Goal: Task Accomplishment & Management: Use online tool/utility

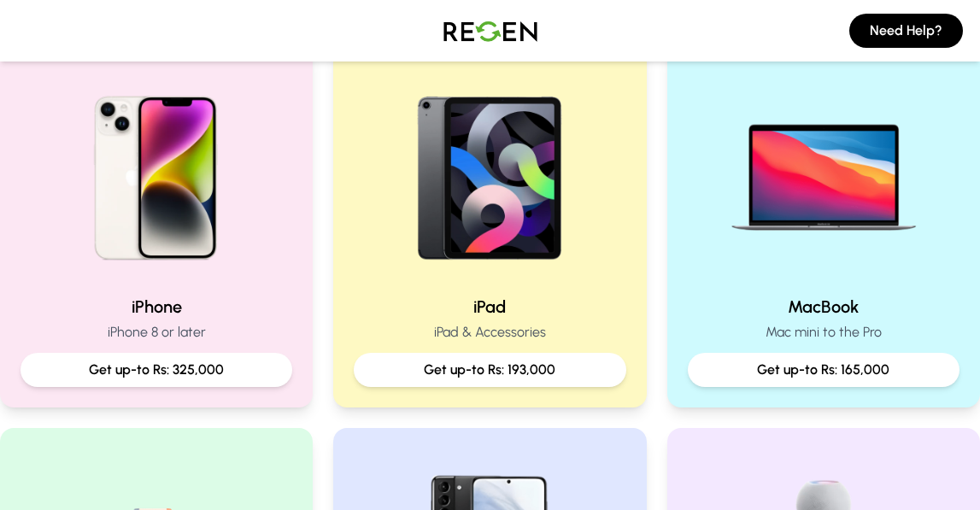
scroll to position [325, 0]
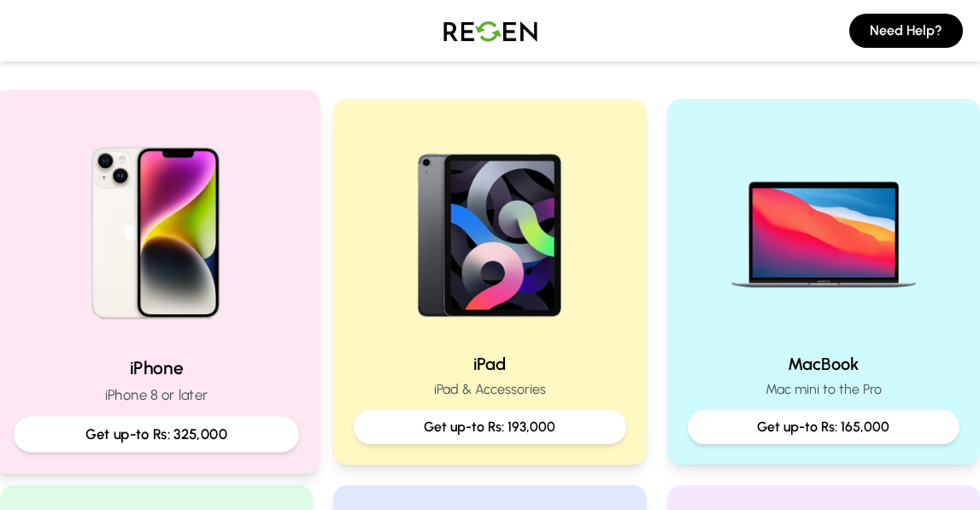
click at [275, 428] on p "Get up-to Rs: 325,000" at bounding box center [156, 434] width 257 height 21
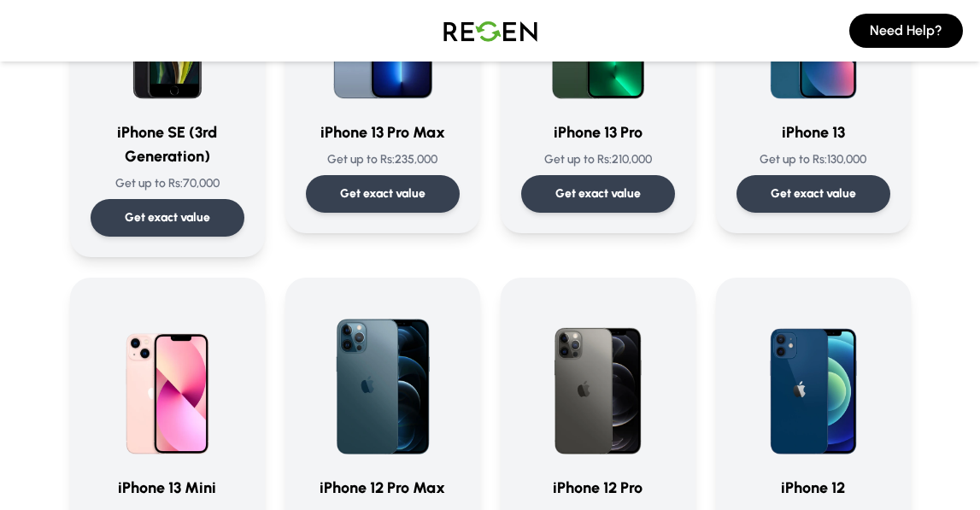
scroll to position [872, 0]
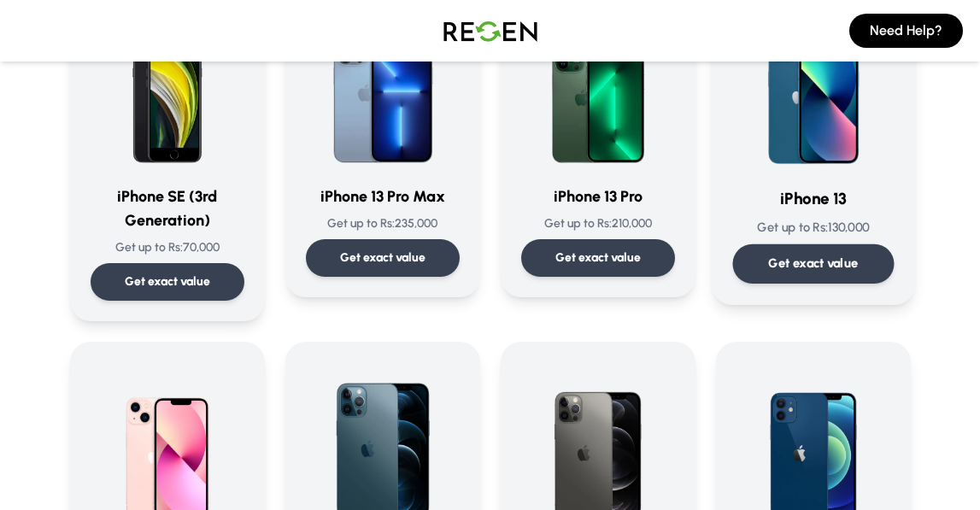
click at [820, 257] on p "Get exact value" at bounding box center [813, 264] width 90 height 18
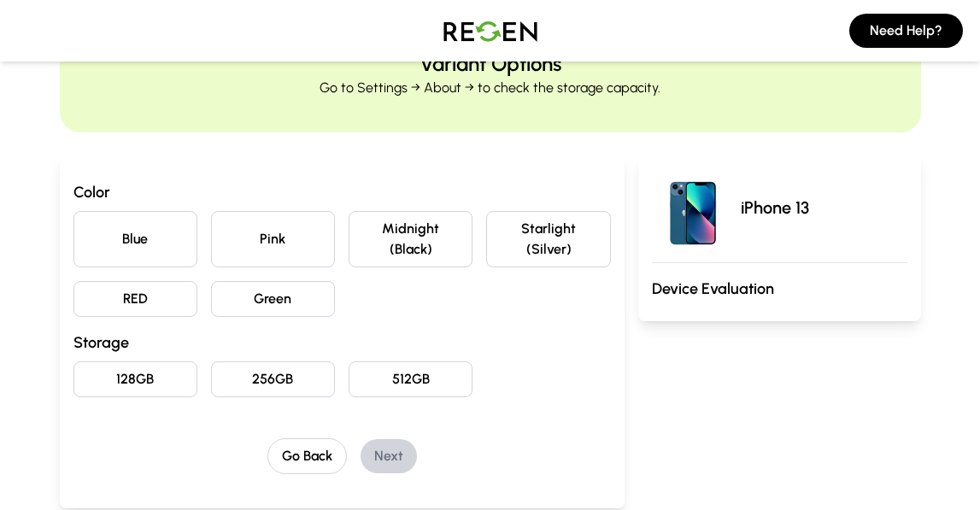
scroll to position [86, 0]
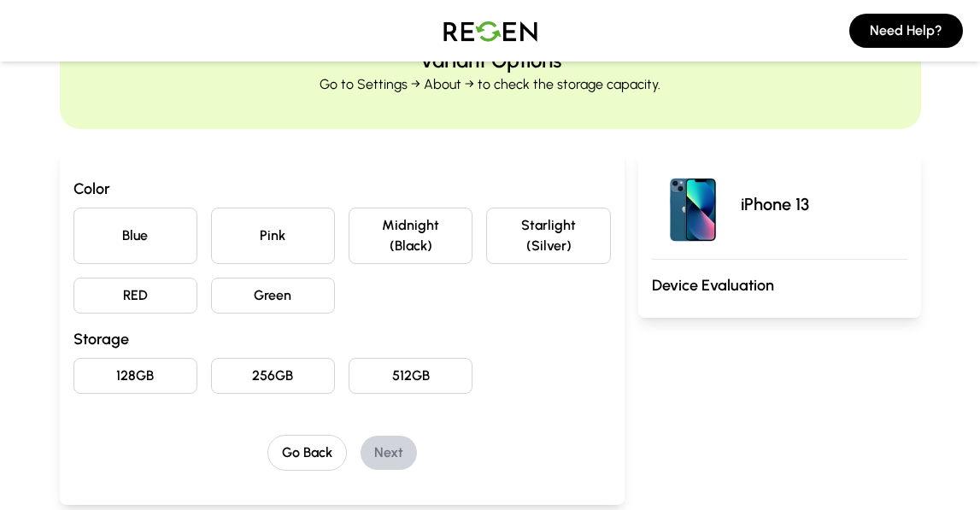
click at [518, 250] on button "Starlight (Silver)" at bounding box center [548, 236] width 124 height 56
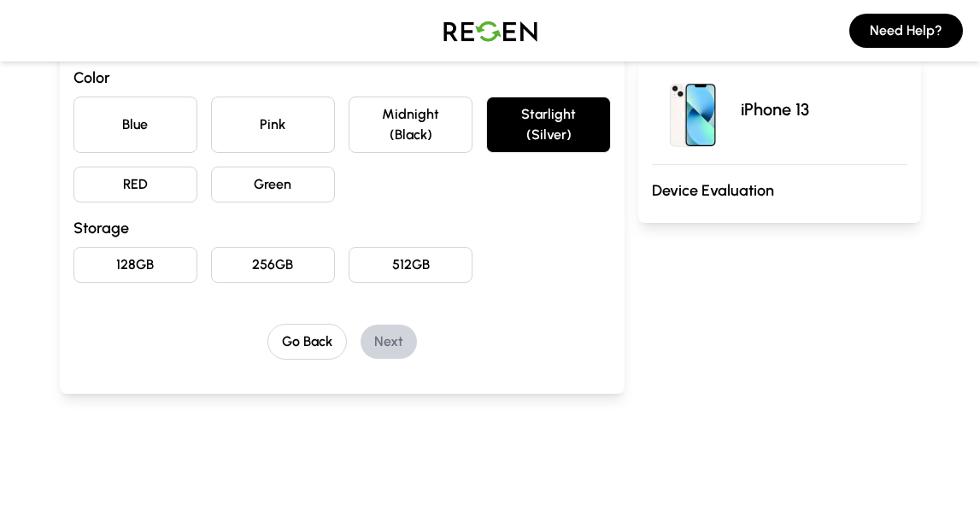
scroll to position [203, 0]
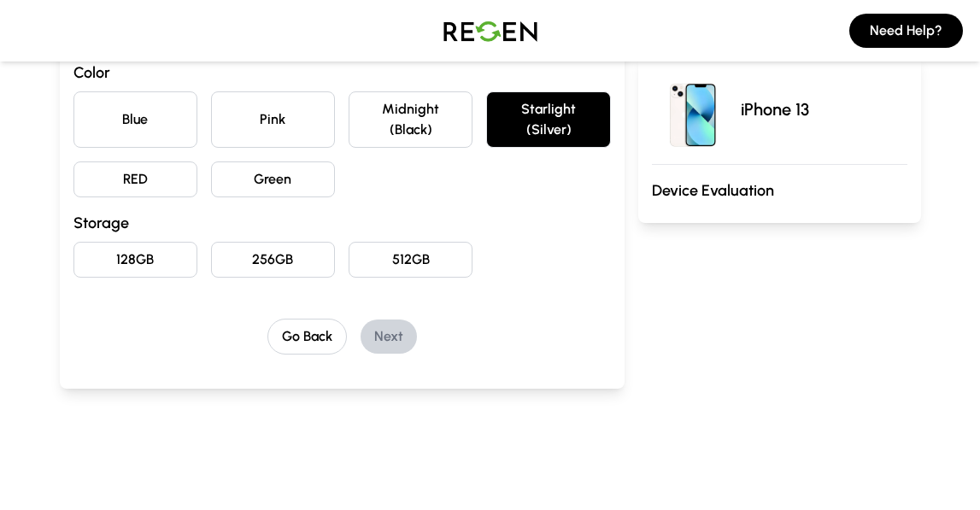
click at [139, 257] on button "128GB" at bounding box center [136, 260] width 124 height 36
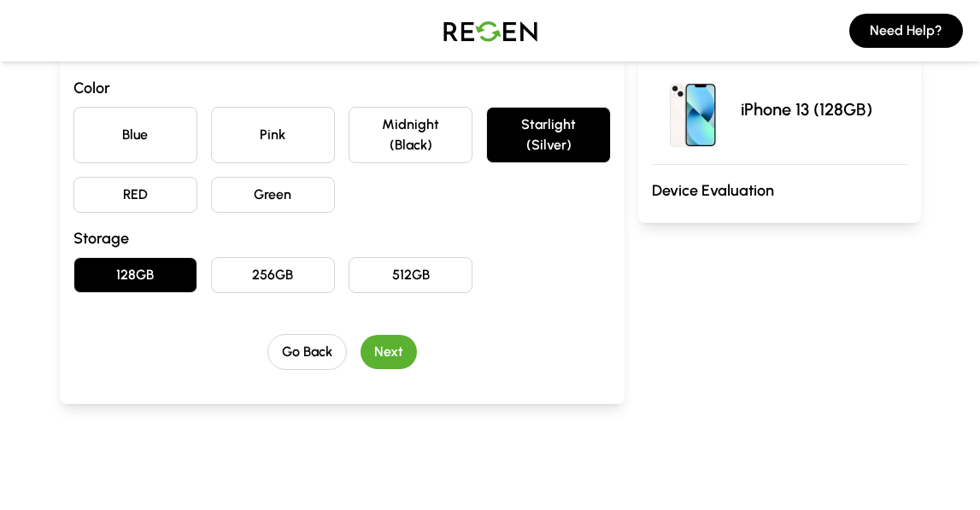
scroll to position [183, 0]
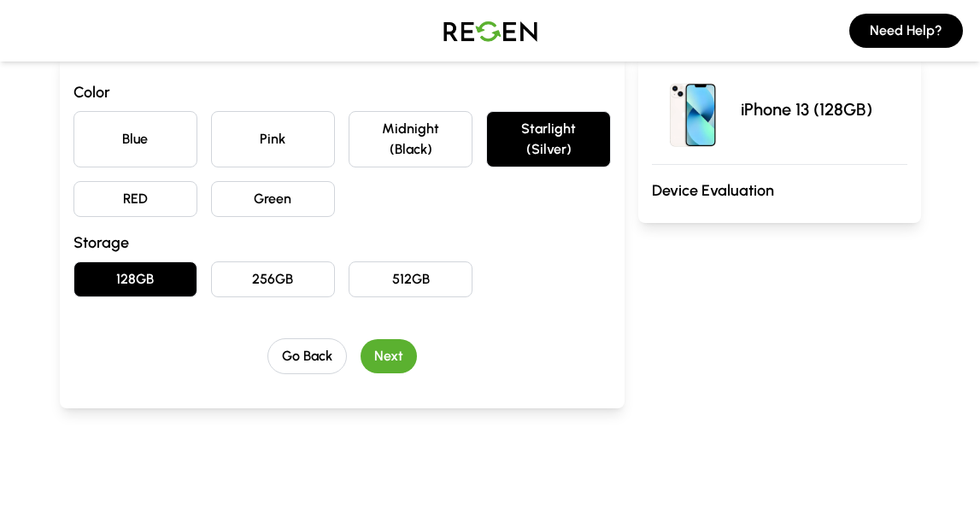
click at [401, 363] on button "Next" at bounding box center [389, 356] width 56 height 34
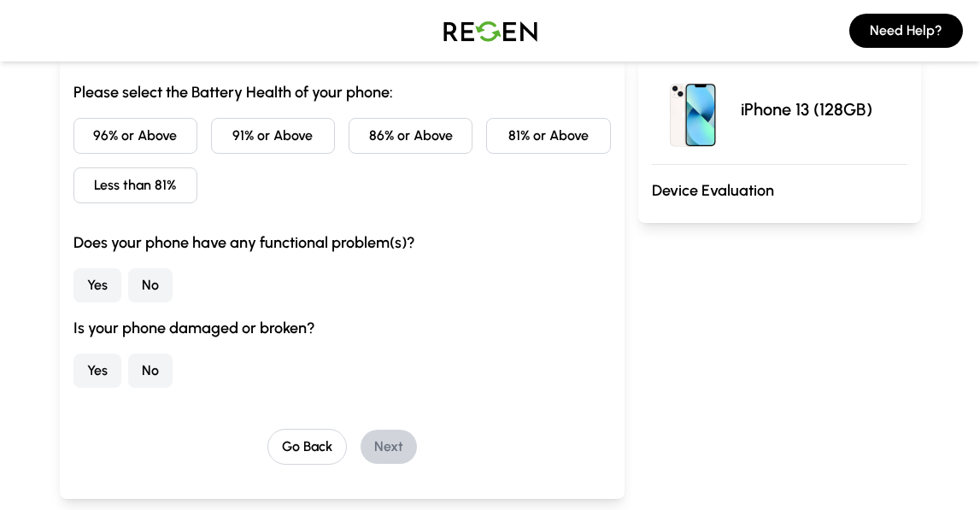
click at [162, 133] on button "96% or Above" at bounding box center [136, 136] width 124 height 36
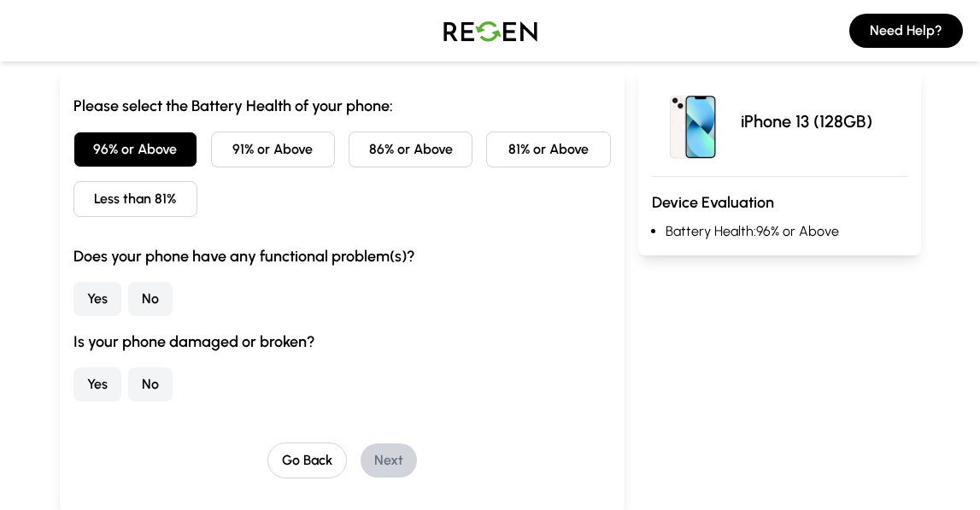
scroll to position [165, 0]
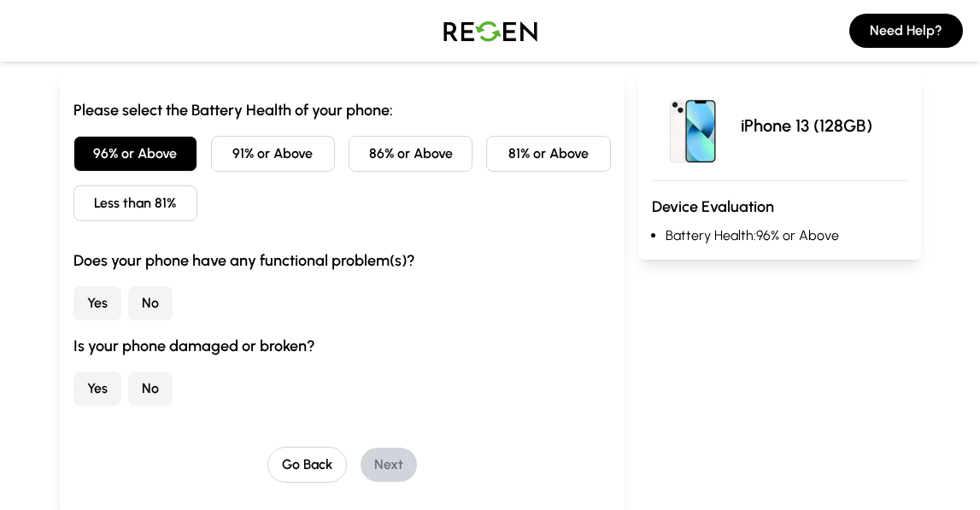
click at [158, 305] on button "No" at bounding box center [150, 303] width 44 height 34
click at [151, 391] on button "No" at bounding box center [150, 389] width 44 height 34
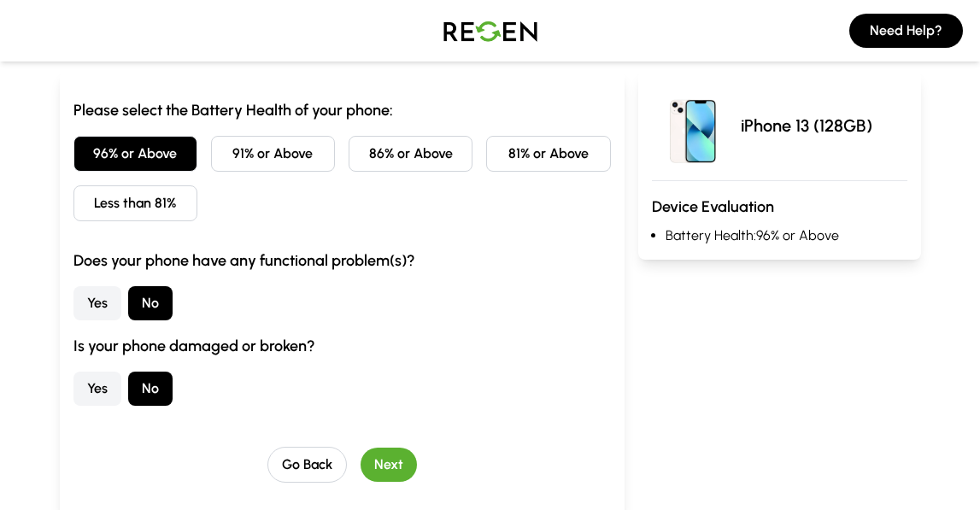
click at [390, 466] on button "Next" at bounding box center [389, 465] width 56 height 34
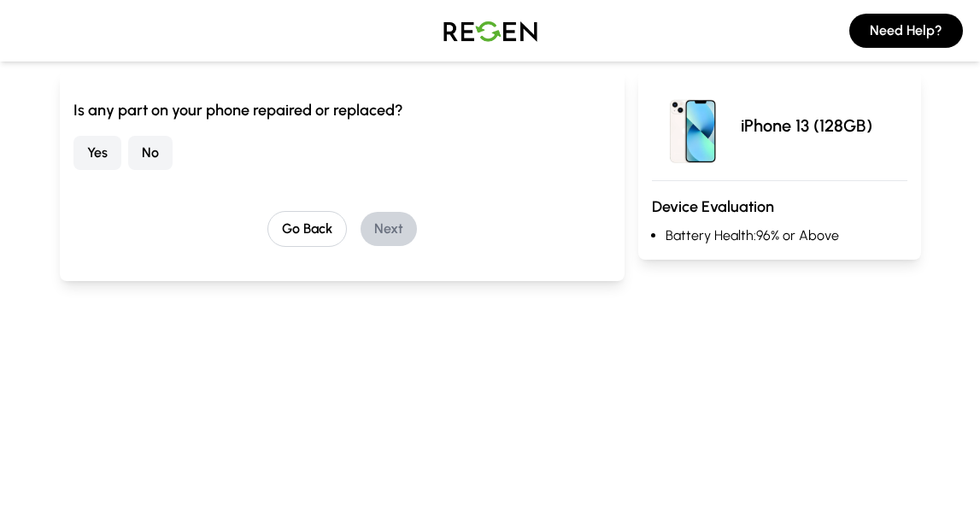
click at [147, 152] on button "No" at bounding box center [150, 153] width 44 height 34
click at [369, 235] on button "Next" at bounding box center [389, 229] width 56 height 34
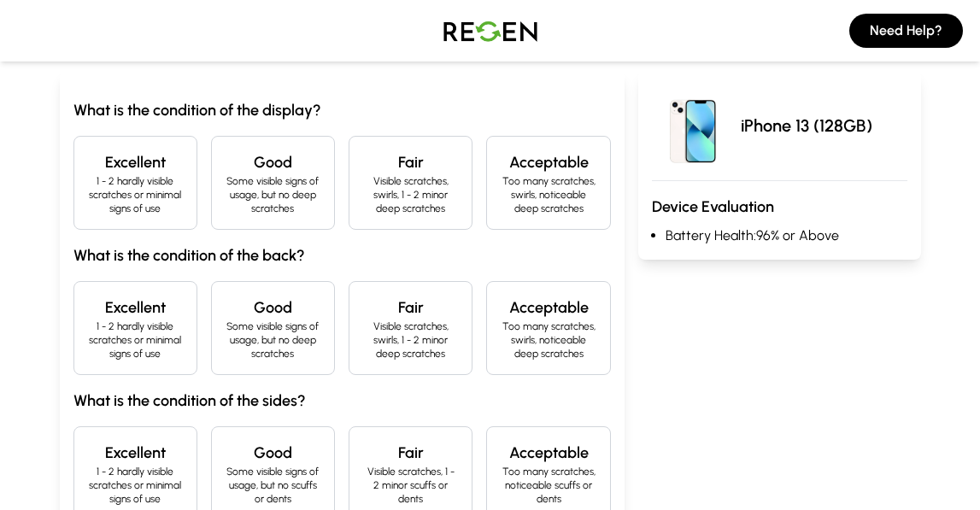
click at [173, 182] on p "1 - 2 hardly visible scratches or minimal signs of use" at bounding box center [135, 194] width 95 height 41
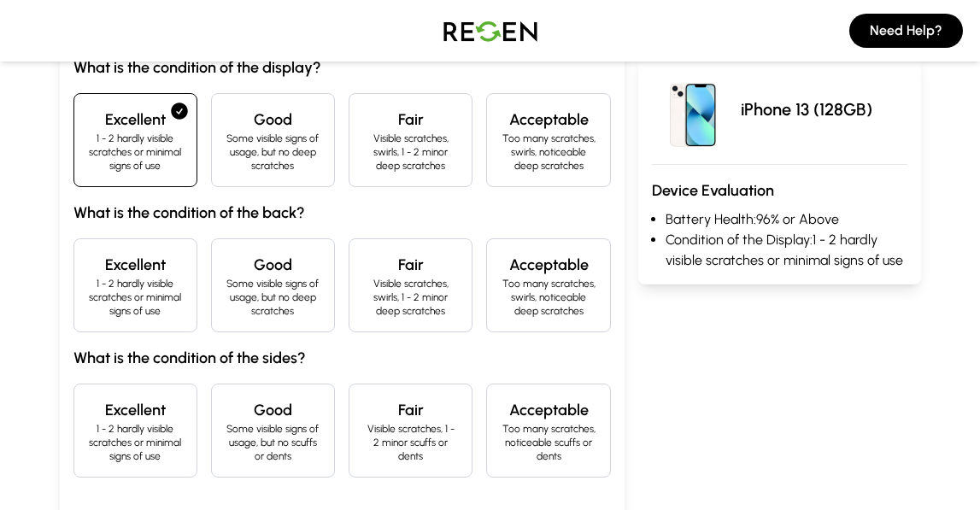
scroll to position [261, 0]
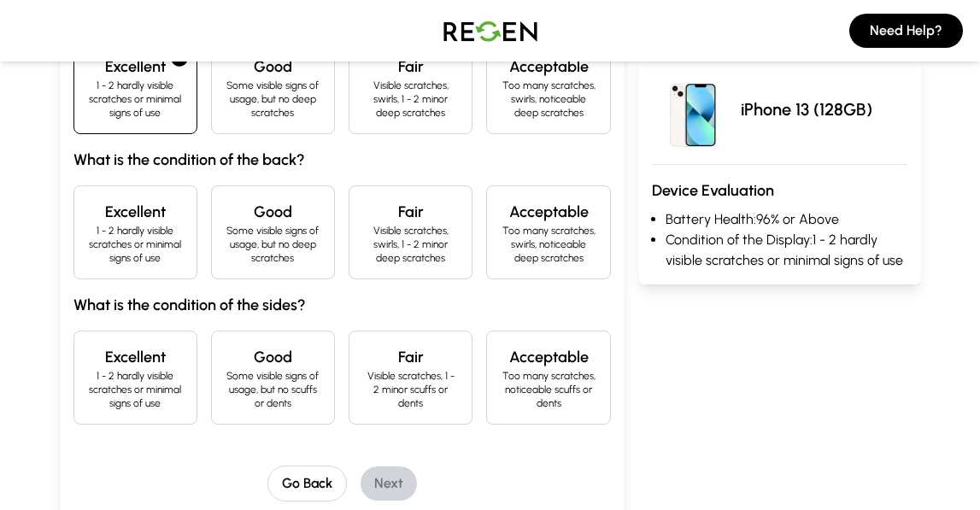
click at [162, 234] on p "1 - 2 hardly visible scratches or minimal signs of use" at bounding box center [135, 244] width 95 height 41
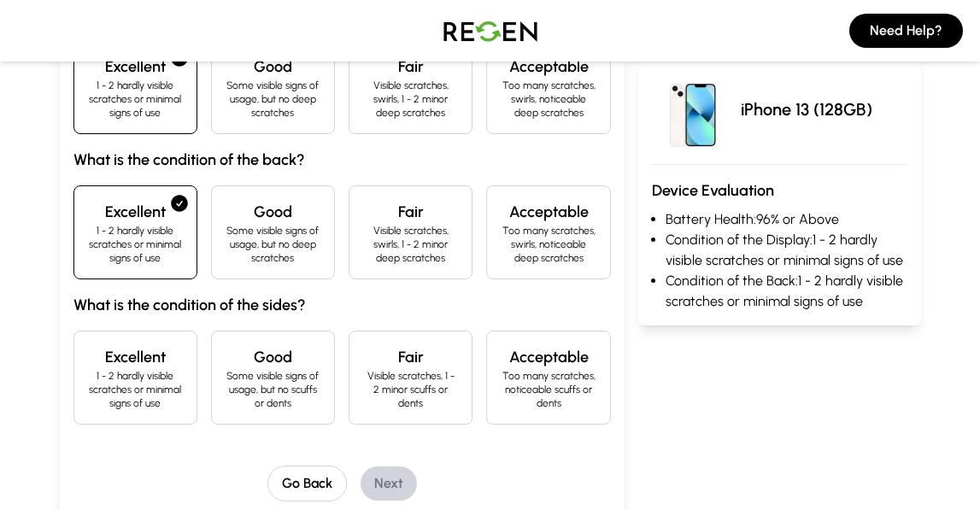
click at [164, 373] on p "1 - 2 hardly visible scratches or minimal signs of use" at bounding box center [135, 389] width 95 height 41
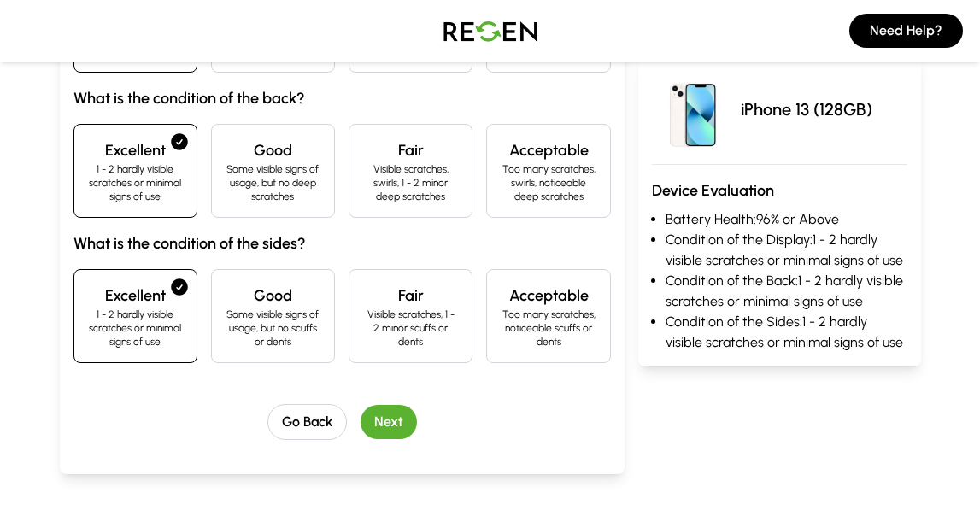
scroll to position [350, 0]
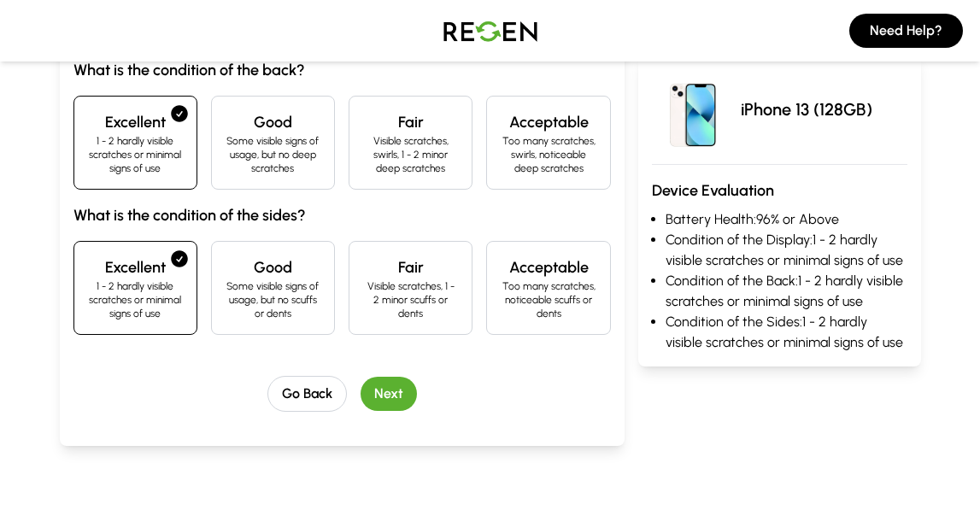
click at [383, 398] on button "Next" at bounding box center [389, 394] width 56 height 34
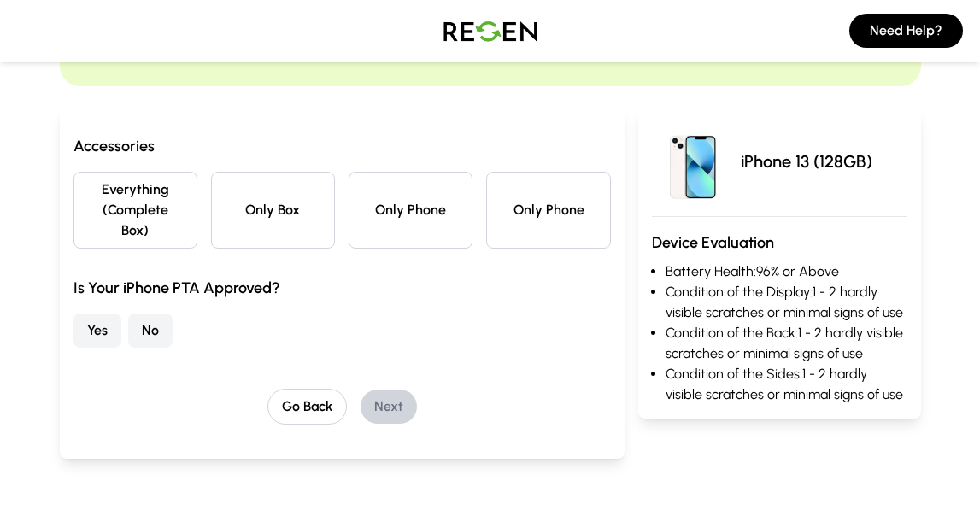
scroll to position [126, 0]
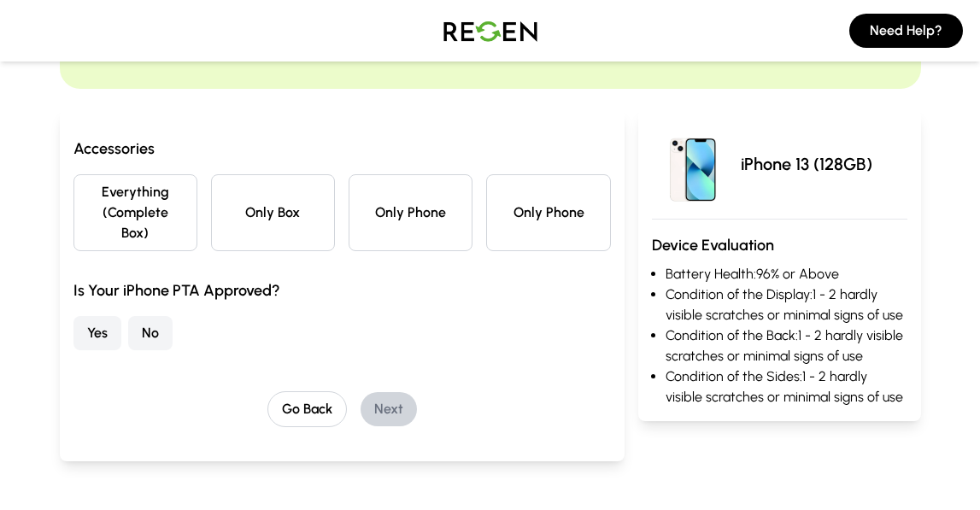
click at [172, 212] on button "Everything (Complete Box)" at bounding box center [136, 212] width 124 height 77
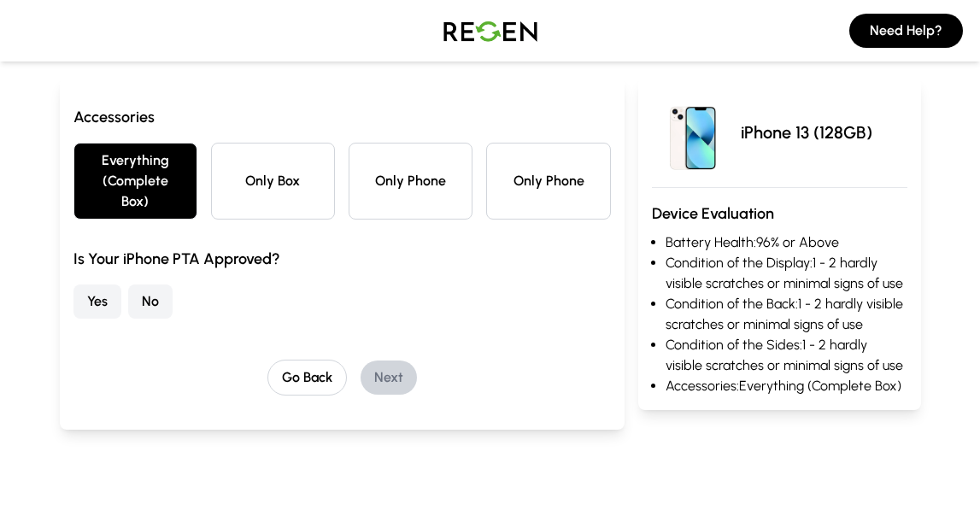
scroll to position [162, 0]
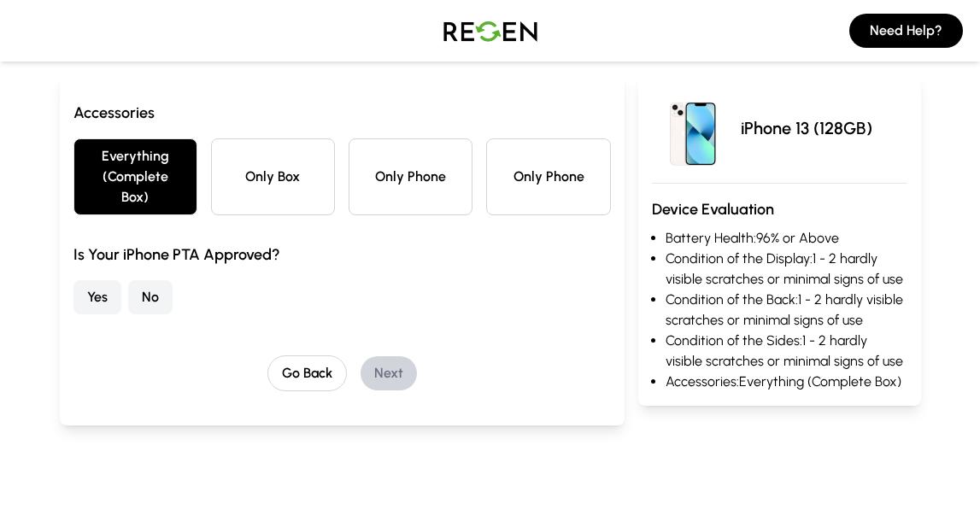
click at [103, 291] on button "Yes" at bounding box center [98, 297] width 48 height 34
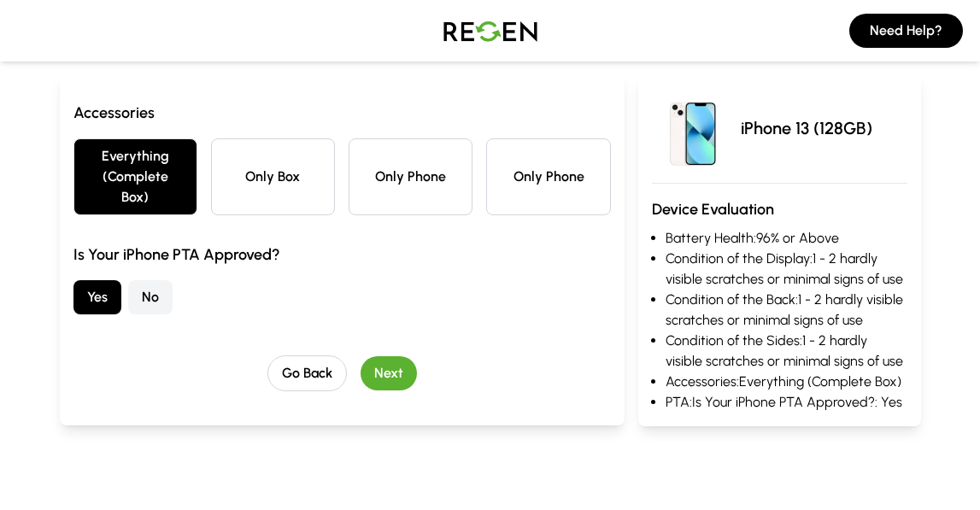
click at [403, 373] on button "Next" at bounding box center [389, 373] width 56 height 34
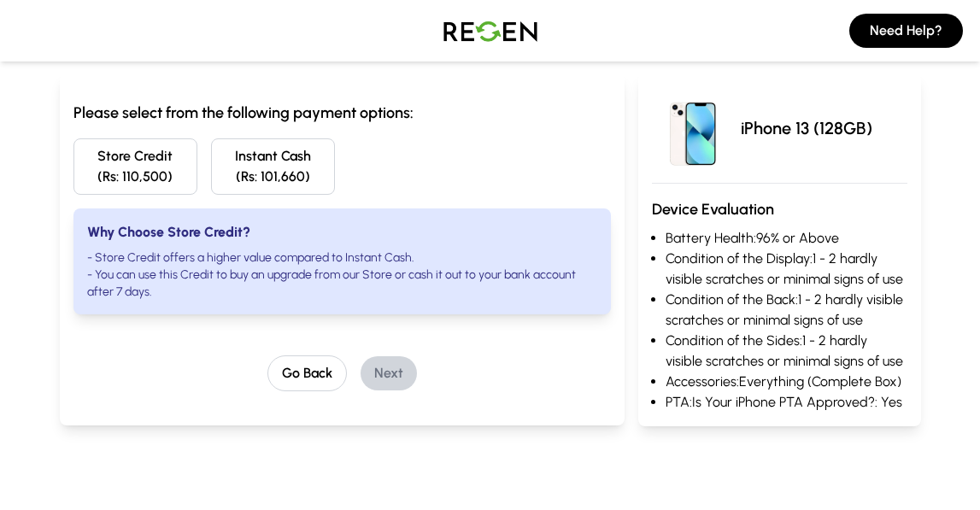
scroll to position [154, 0]
